Goal: Task Accomplishment & Management: Manage account settings

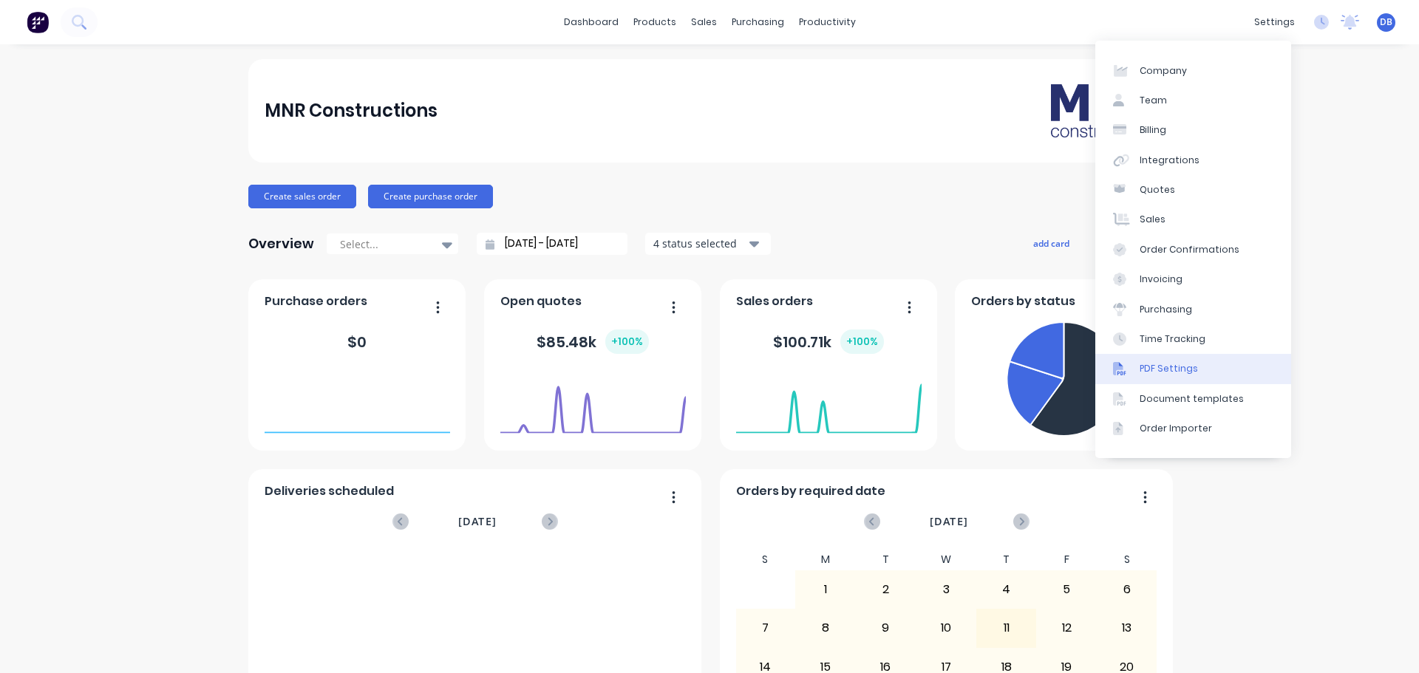
click at [1174, 370] on div "PDF Settings" at bounding box center [1168, 368] width 58 height 13
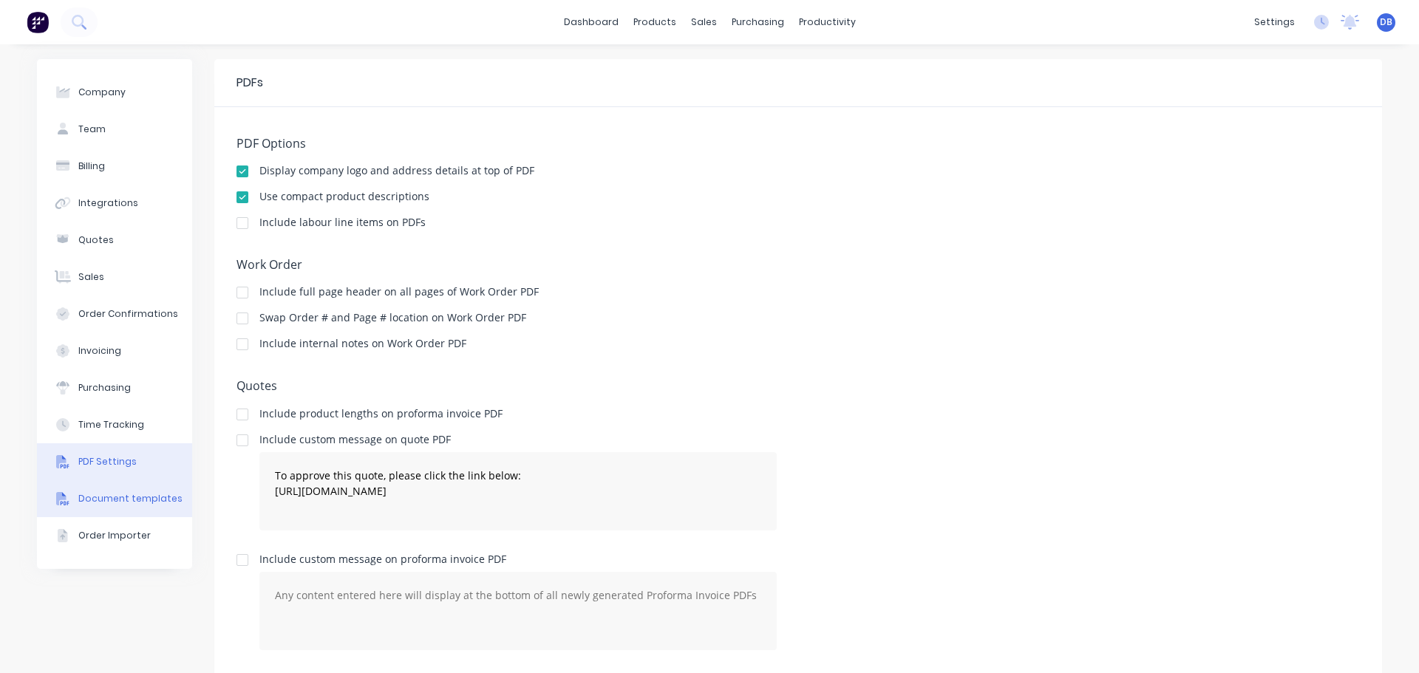
click at [106, 494] on div "Document templates" at bounding box center [130, 498] width 104 height 13
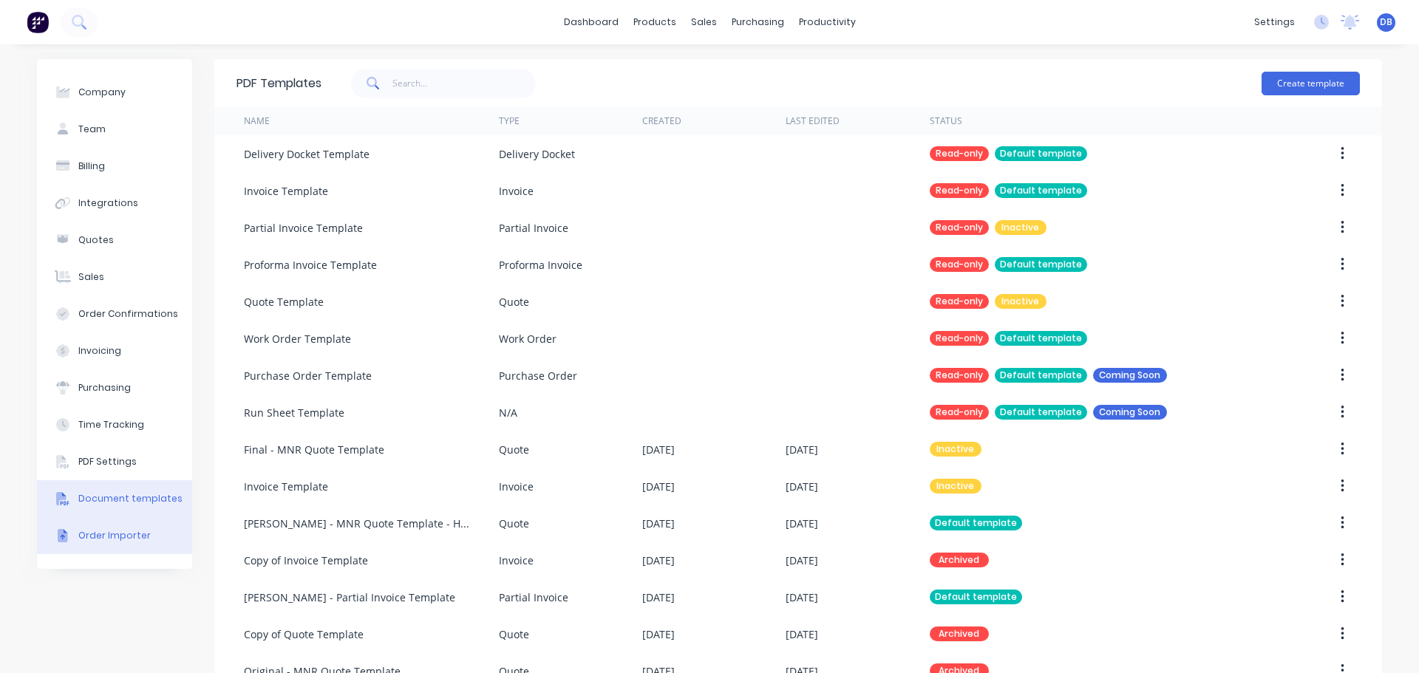
click at [78, 532] on div "Order Importer" at bounding box center [114, 535] width 72 height 13
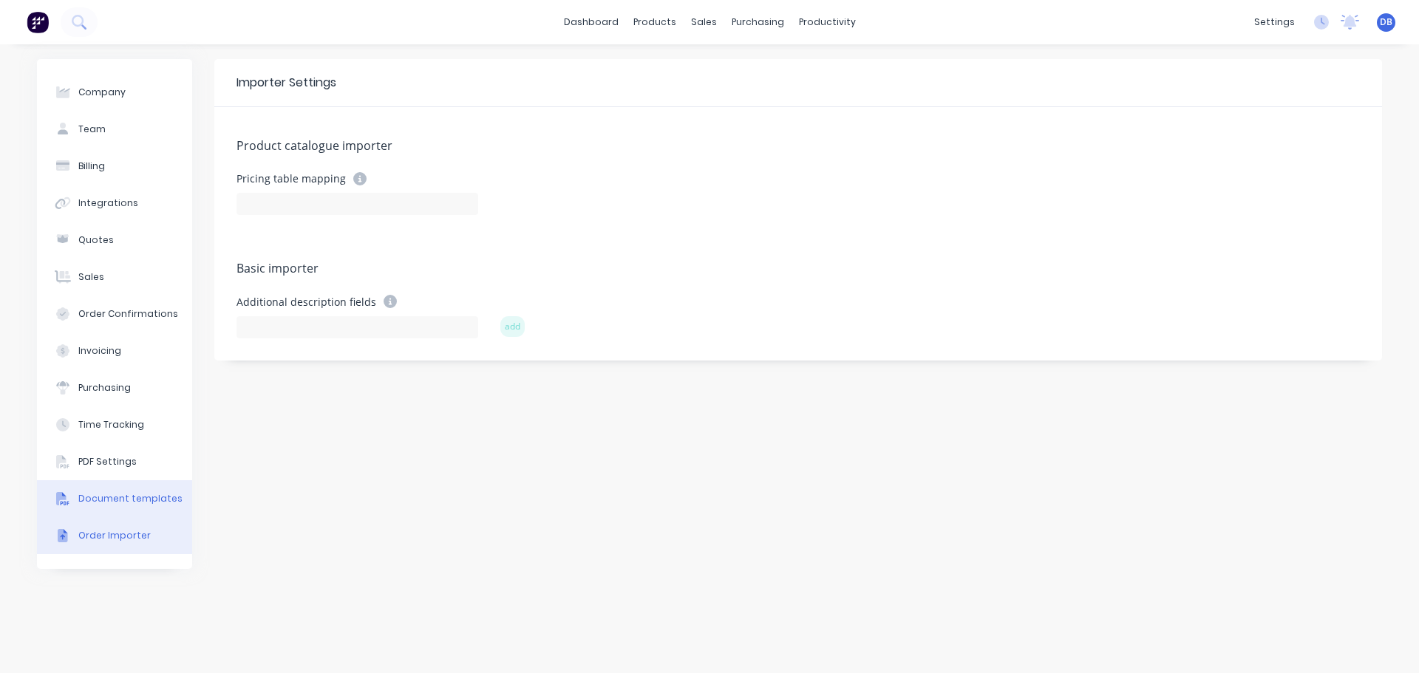
click at [115, 502] on div "Document templates" at bounding box center [130, 498] width 104 height 13
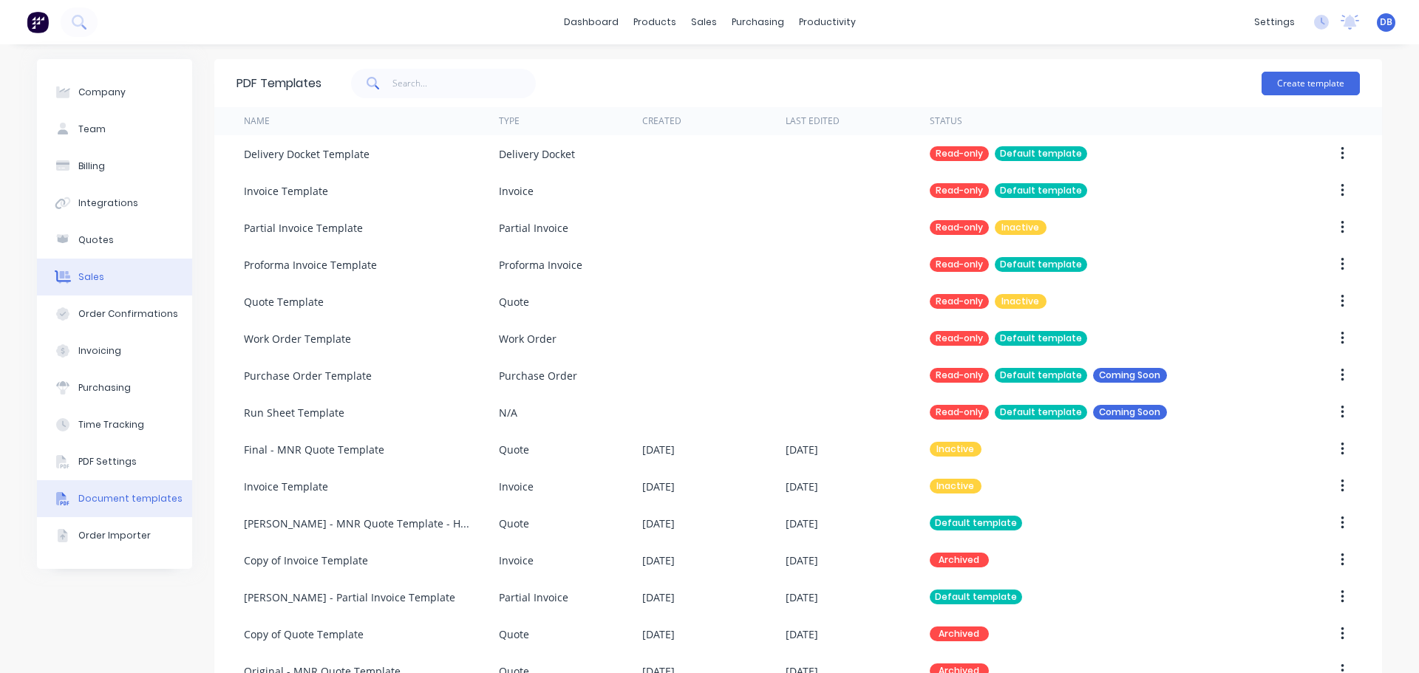
click at [142, 277] on button "Sales" at bounding box center [114, 277] width 155 height 37
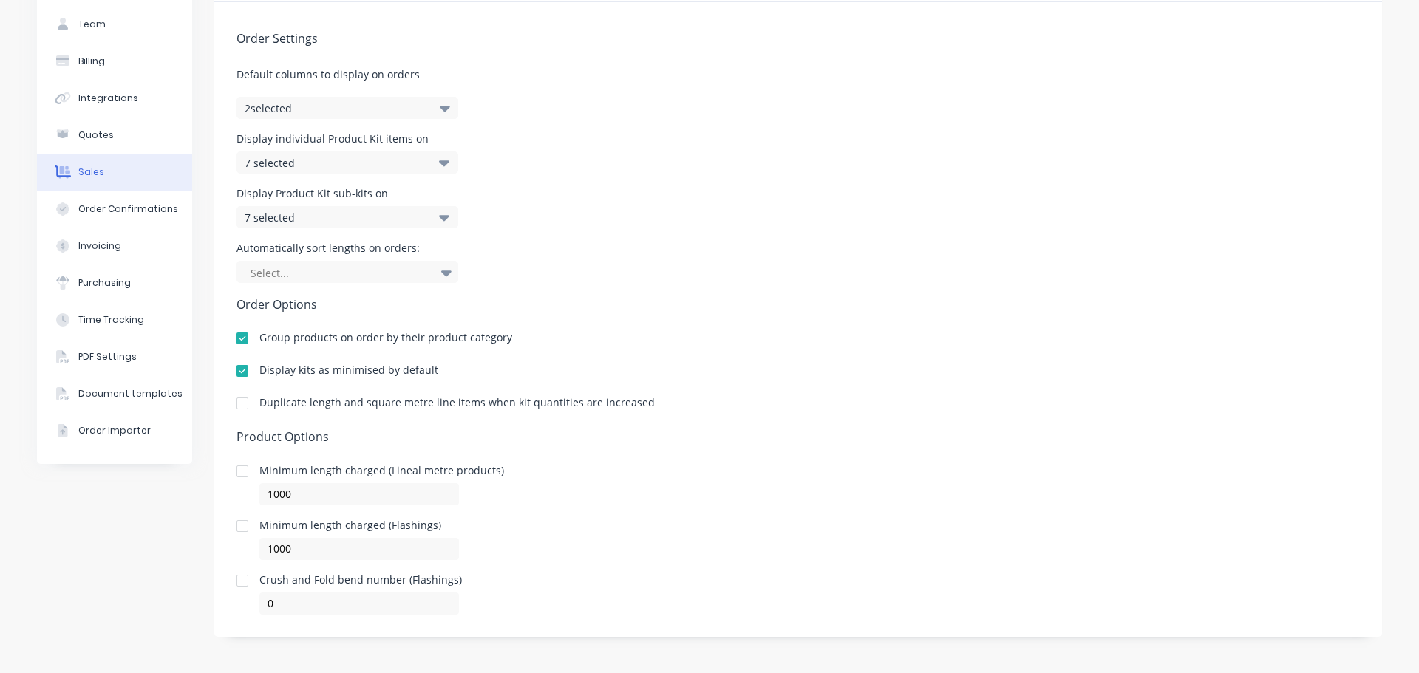
scroll to position [106, 0]
click at [134, 208] on div "Order Confirmations" at bounding box center [128, 208] width 100 height 13
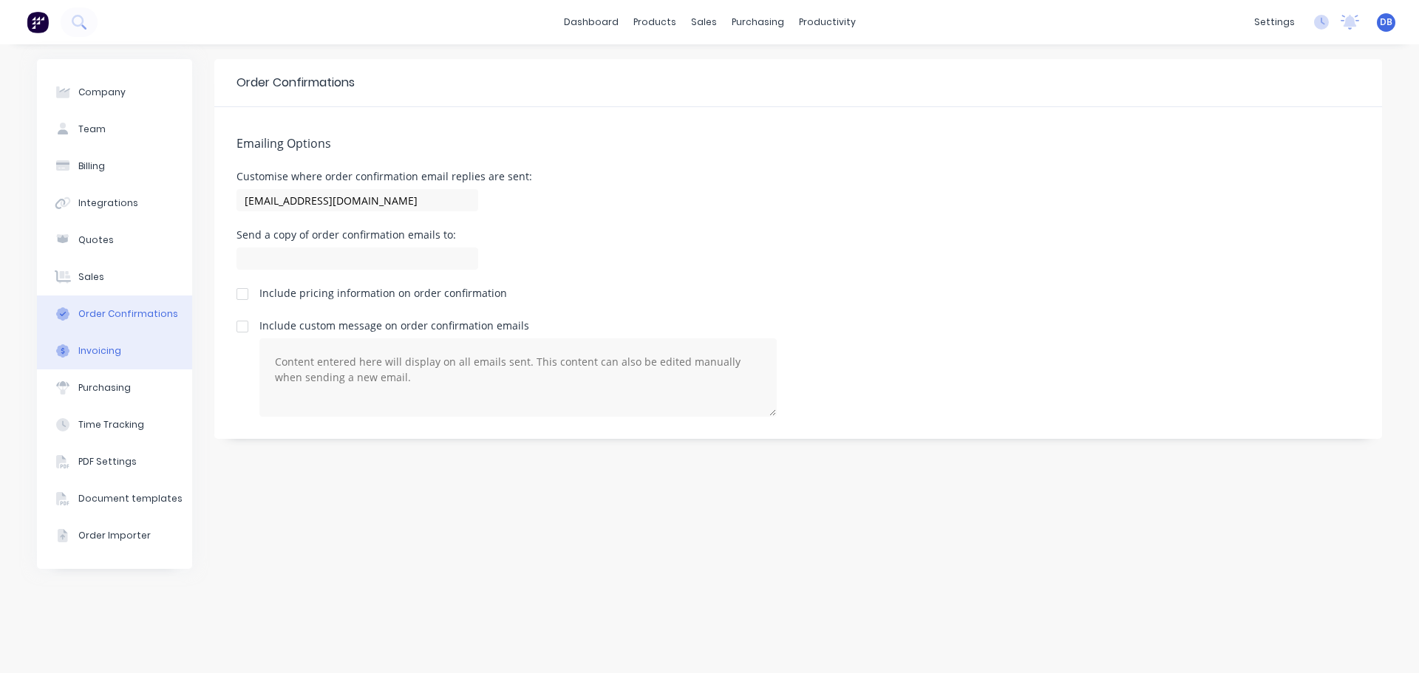
click at [86, 364] on button "Invoicing" at bounding box center [114, 351] width 155 height 37
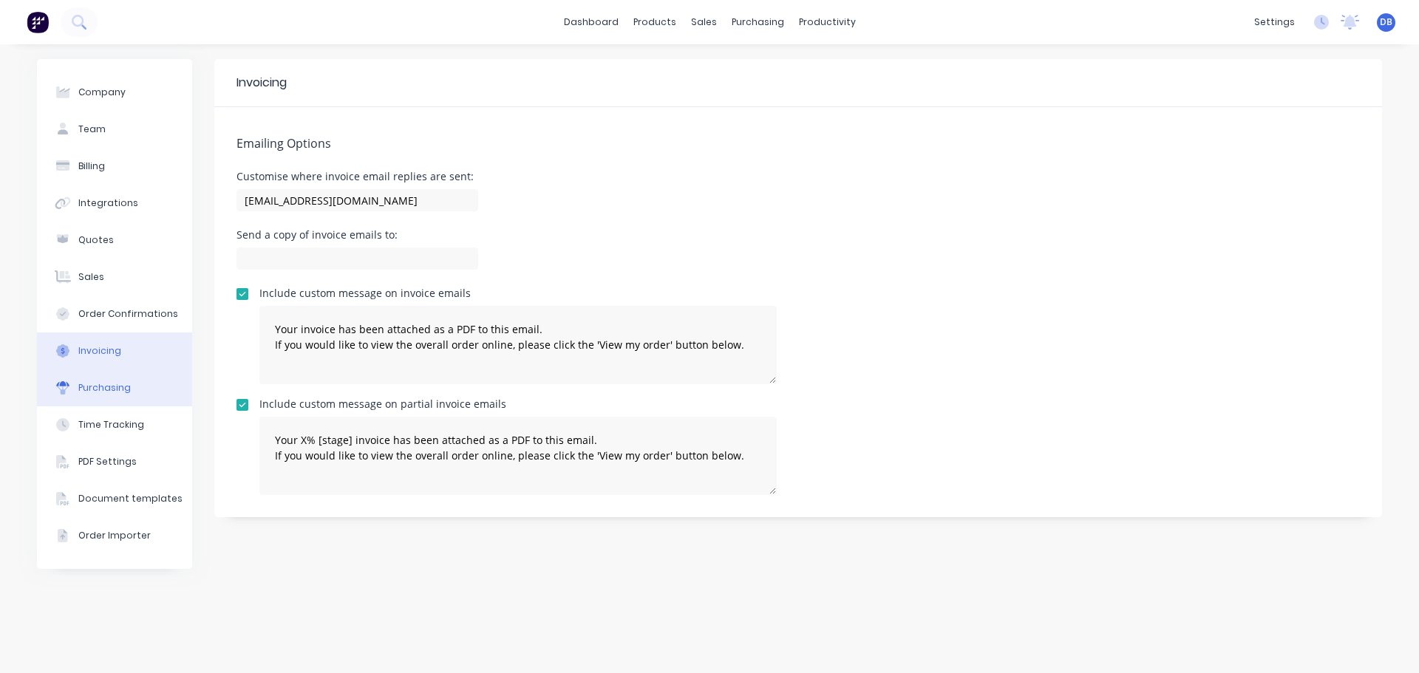
click at [114, 390] on div "Purchasing" at bounding box center [104, 387] width 52 height 13
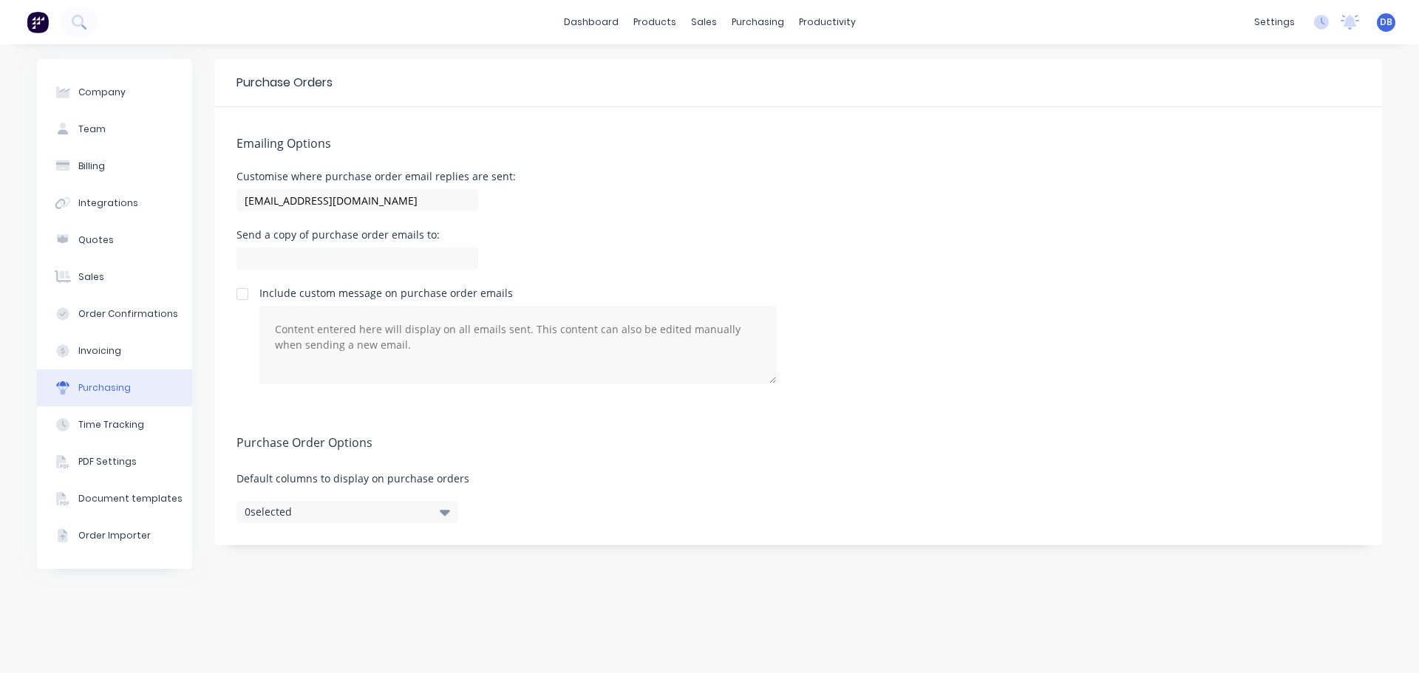
click at [918, 355] on div "Include custom message on purchase order emails" at bounding box center [797, 336] width 1123 height 96
click at [115, 460] on div "PDF Settings" at bounding box center [107, 461] width 58 height 13
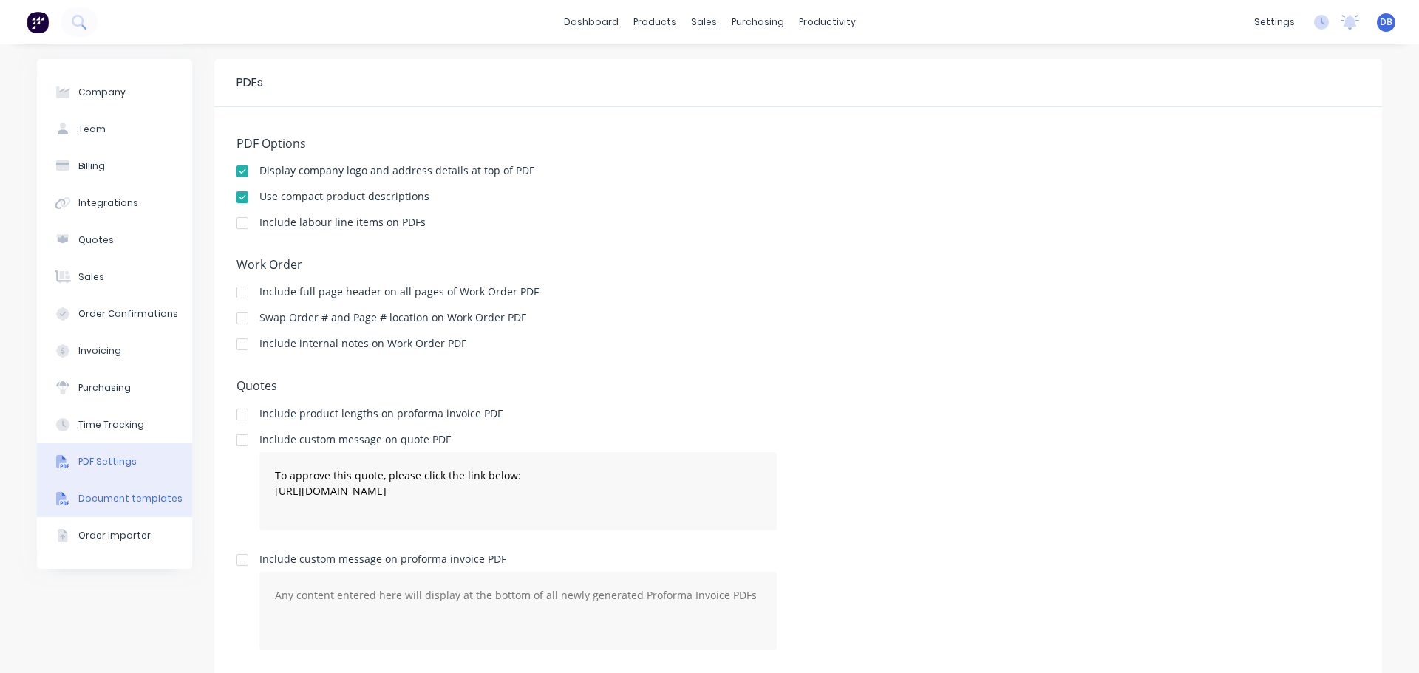
click at [129, 499] on div "Document templates" at bounding box center [130, 498] width 104 height 13
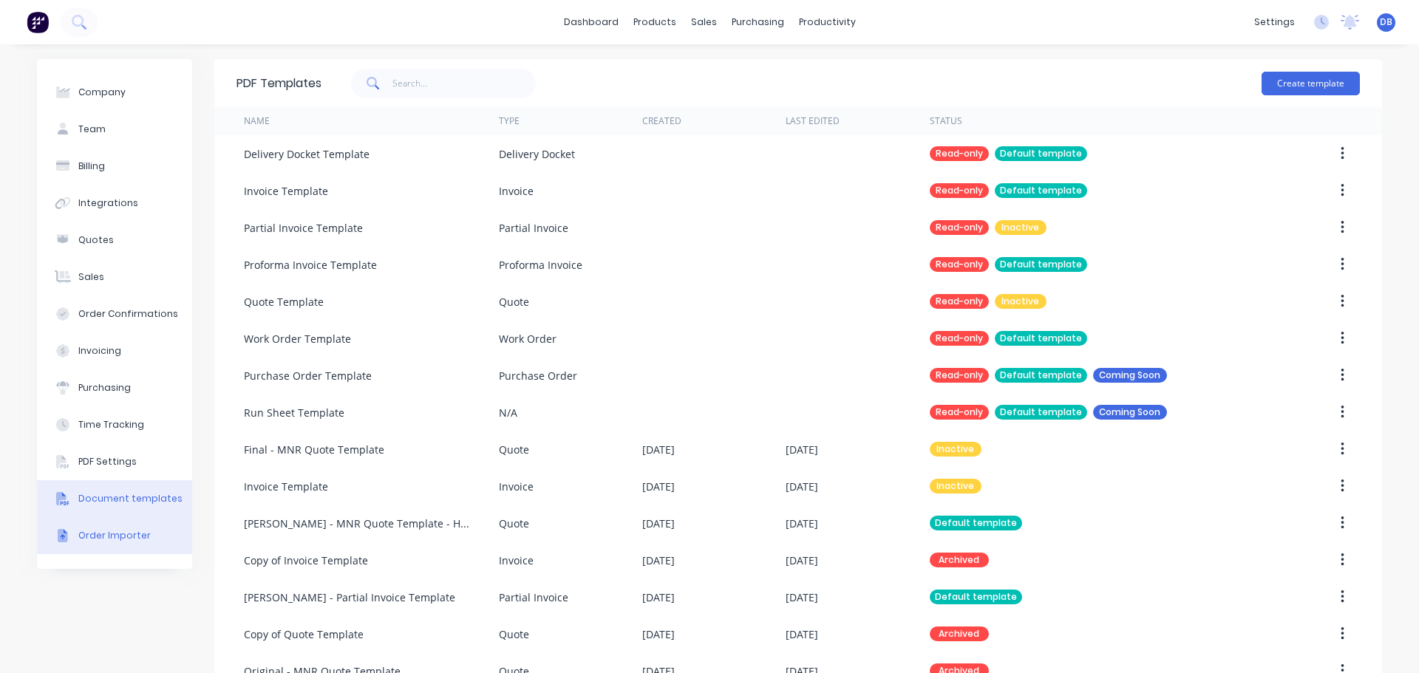
click at [96, 542] on div "Order Importer" at bounding box center [114, 535] width 72 height 13
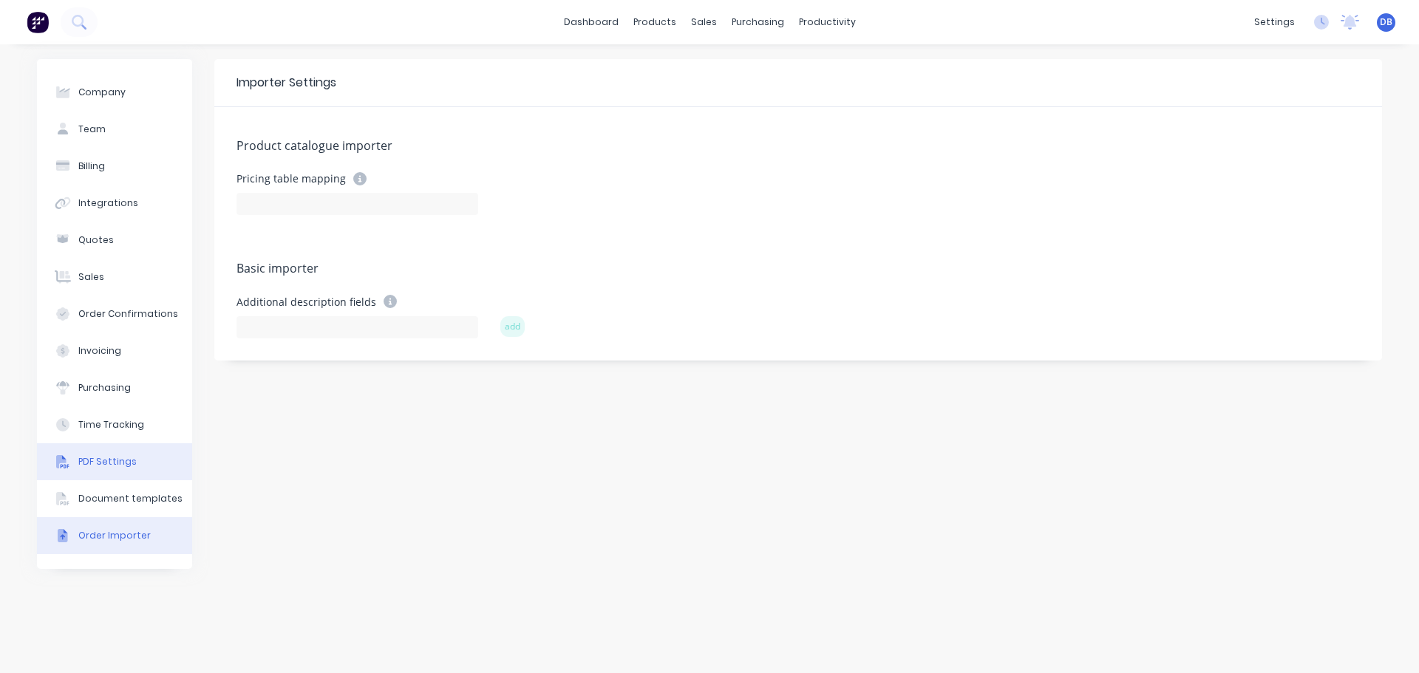
click at [120, 468] on div "PDF Settings" at bounding box center [107, 461] width 58 height 13
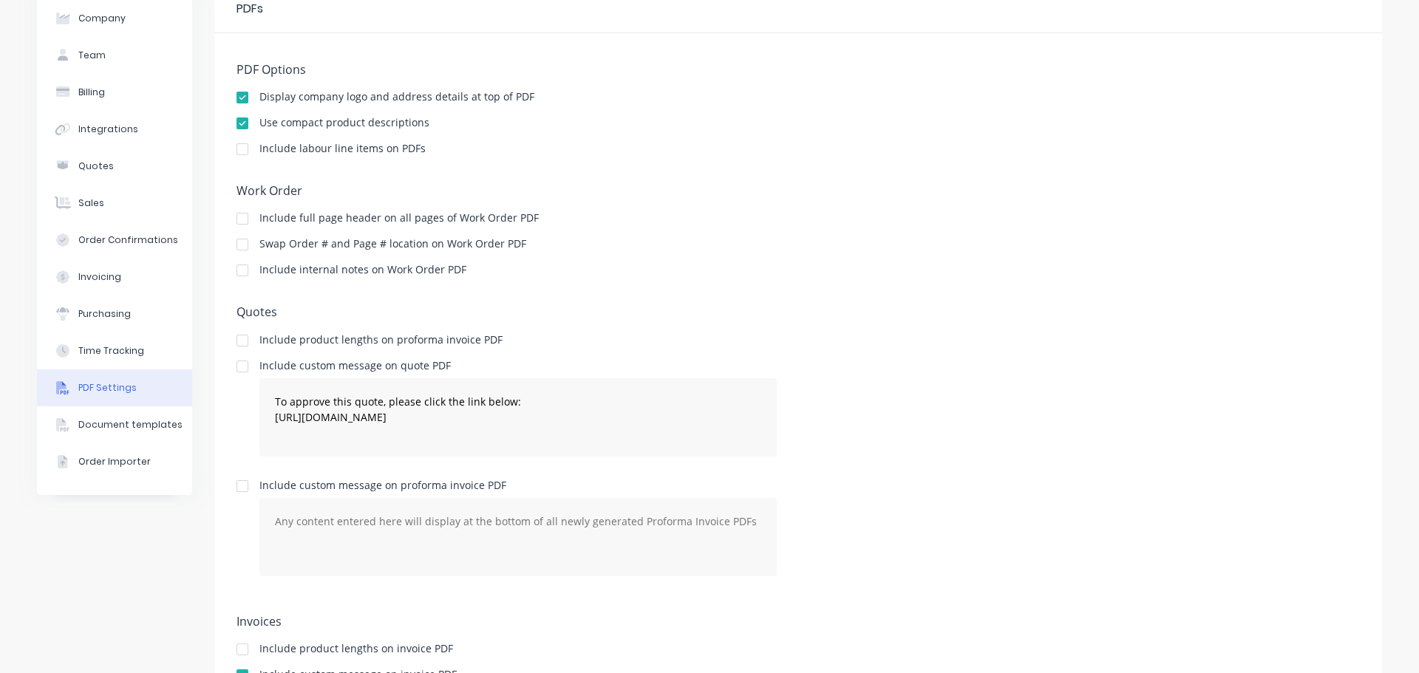
scroll to position [227, 0]
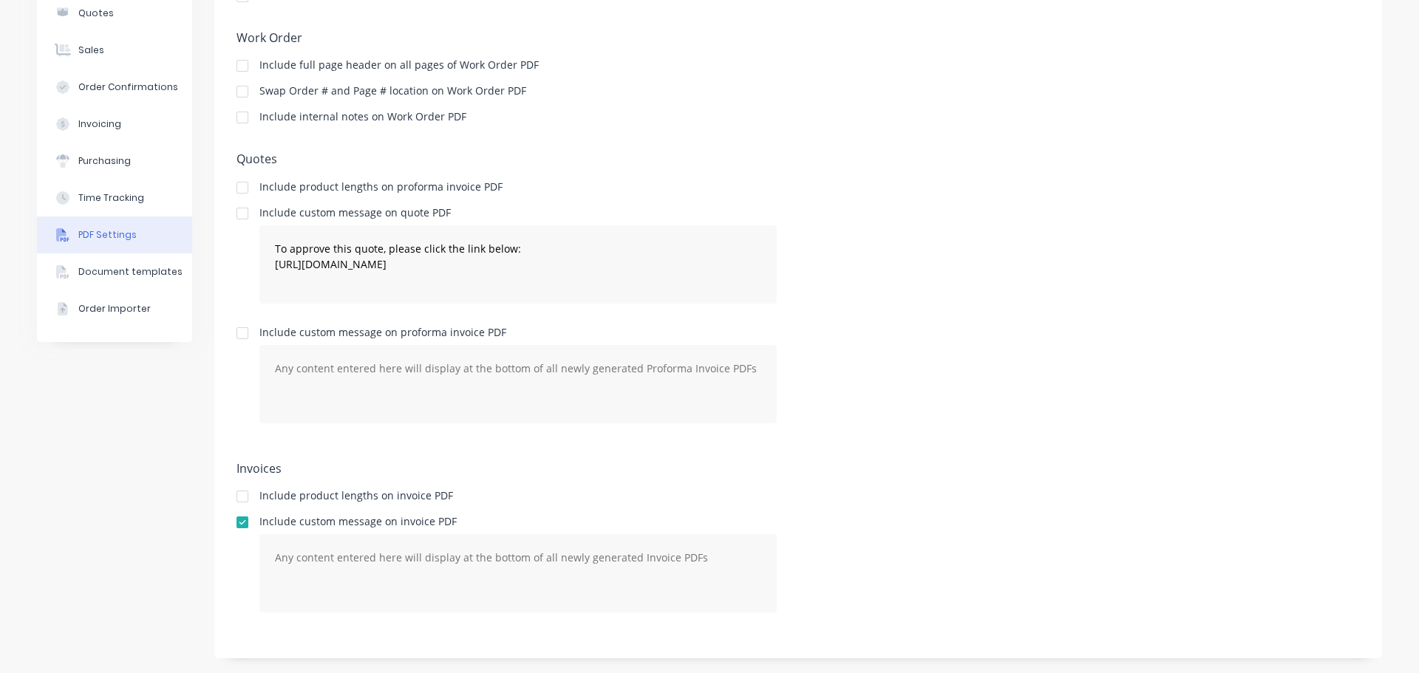
click at [780, 495] on div "Include product lengths on invoice PDF" at bounding box center [797, 498] width 1123 height 14
click at [621, 547] on textarea at bounding box center [517, 573] width 517 height 78
click at [664, 405] on textarea at bounding box center [517, 384] width 517 height 78
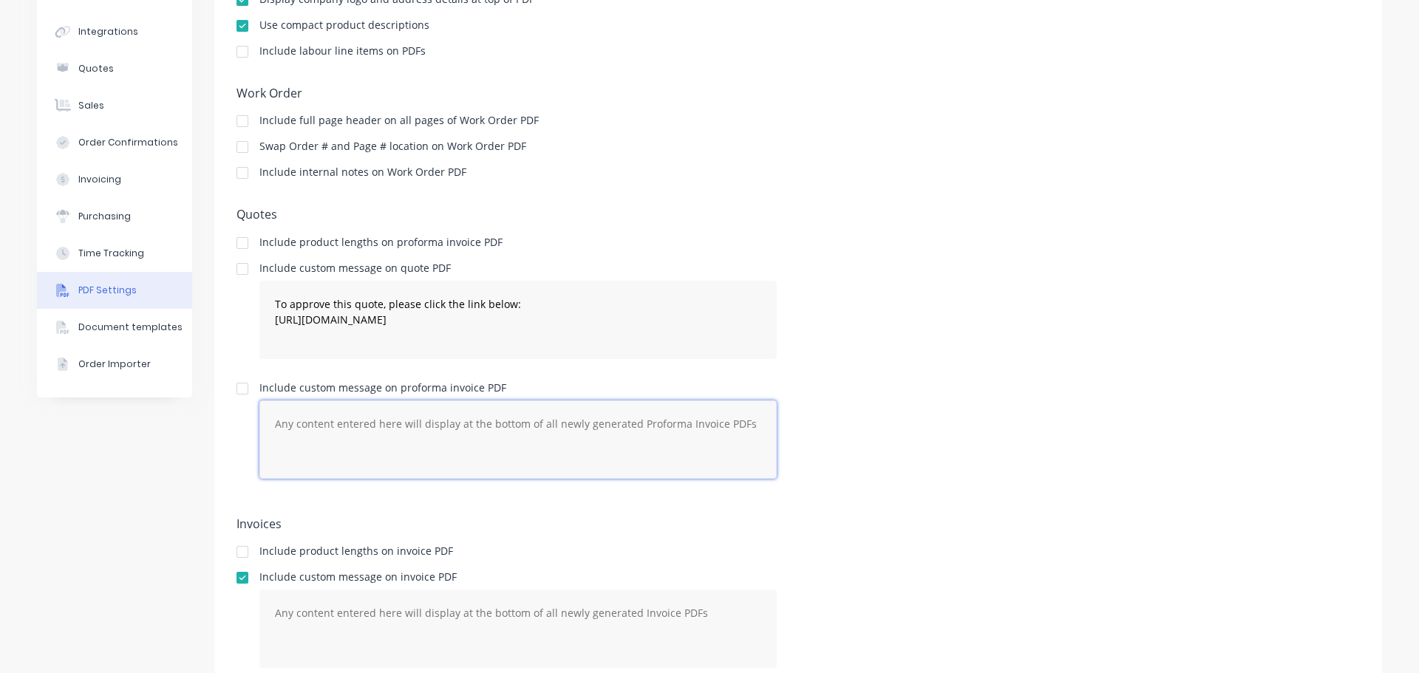
scroll to position [79, 0]
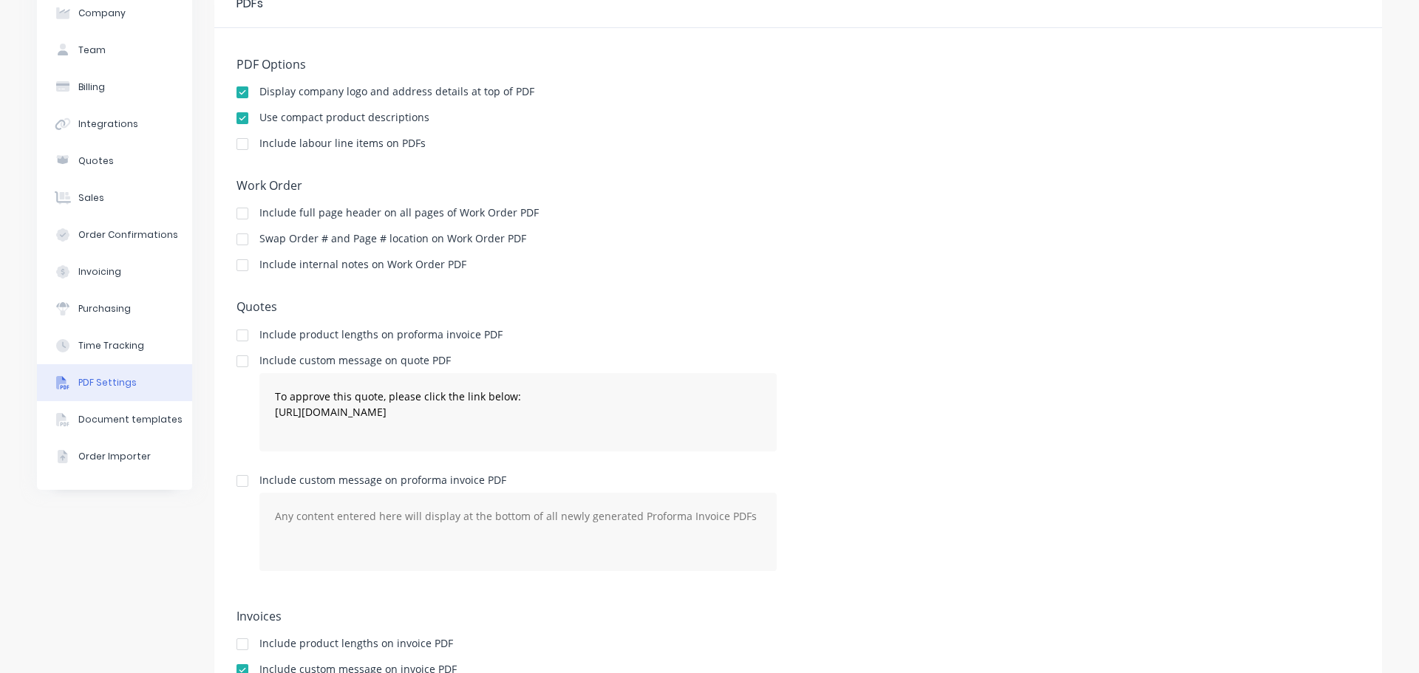
click at [990, 411] on div "Include custom message on quote PDF To approve this quote, please click the lin…" at bounding box center [797, 409] width 1123 height 108
